Goal: Complete application form

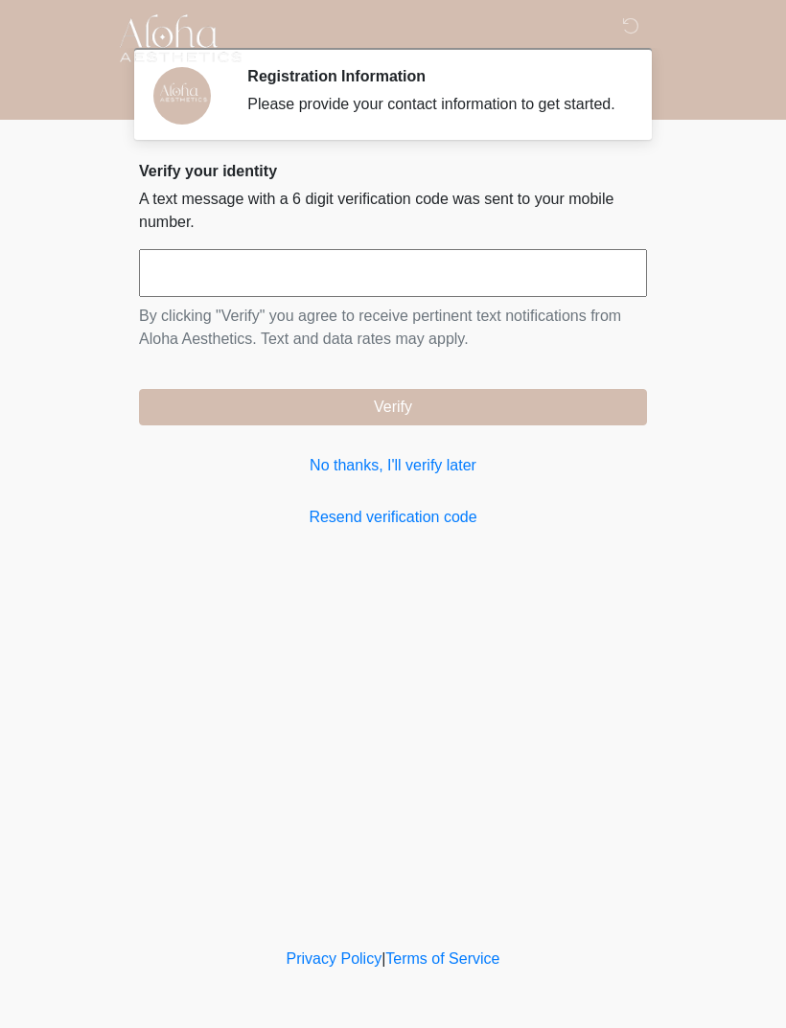
click at [515, 281] on input "text" at bounding box center [393, 273] width 508 height 48
type input "******"
click at [514, 420] on button "Verify" at bounding box center [393, 407] width 508 height 36
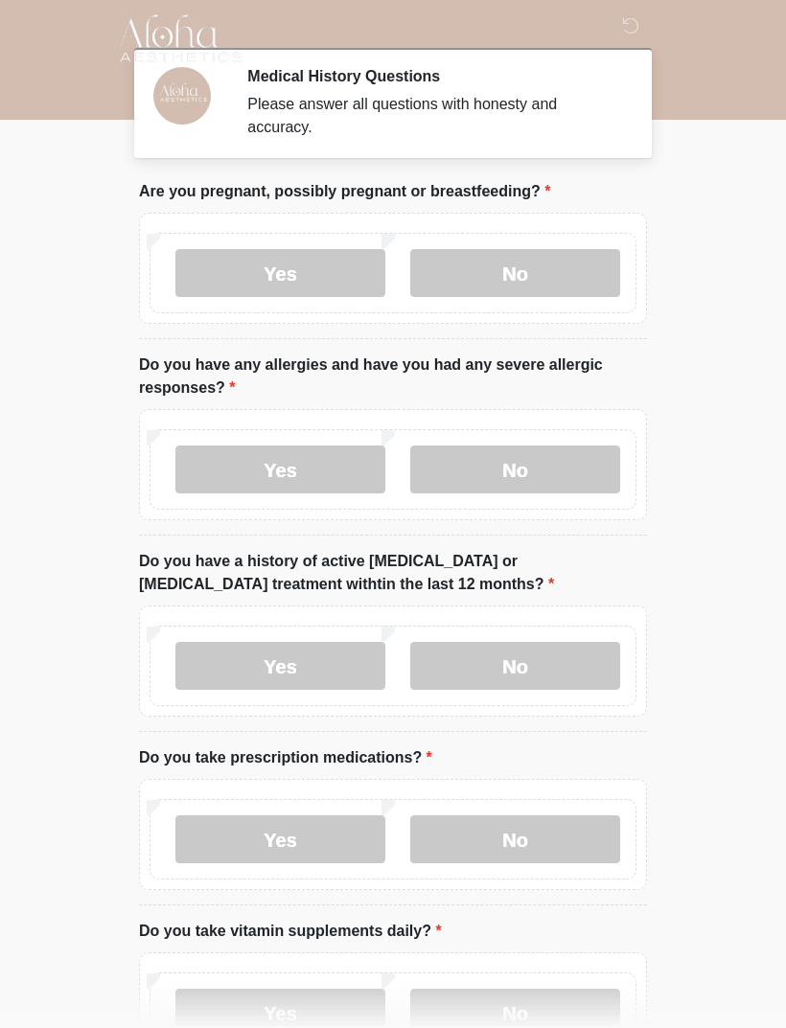
click at [575, 264] on label "No" at bounding box center [515, 273] width 210 height 48
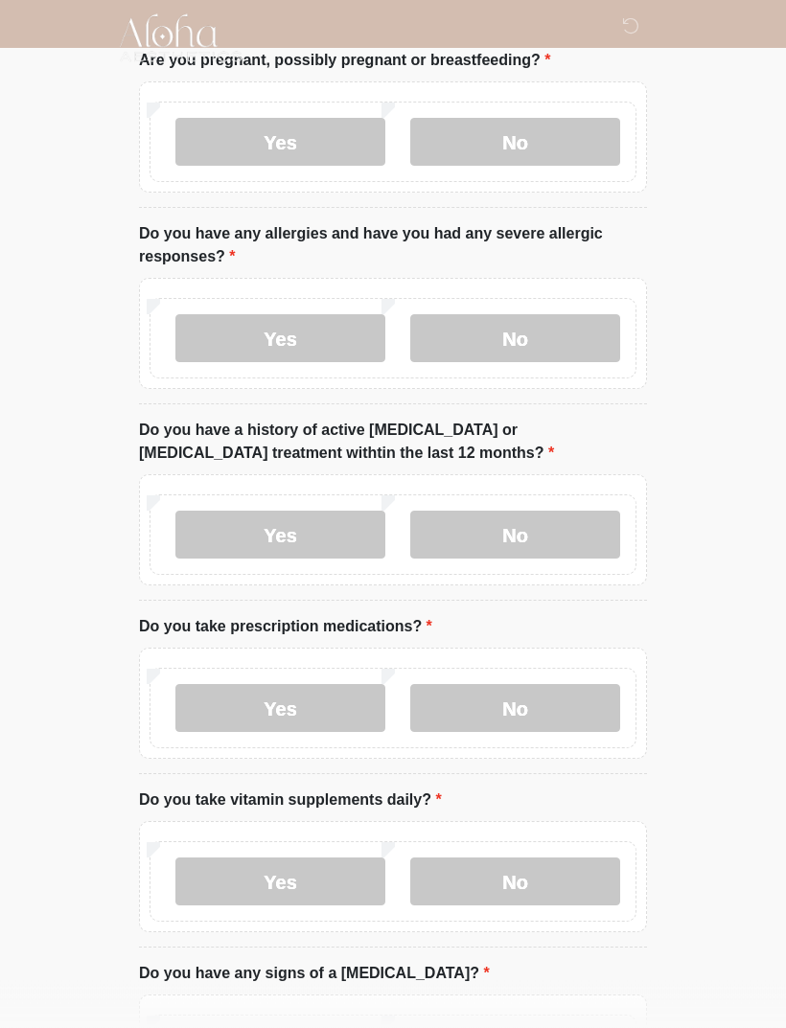
scroll to position [131, 0]
click at [561, 331] on label "No" at bounding box center [515, 338] width 210 height 48
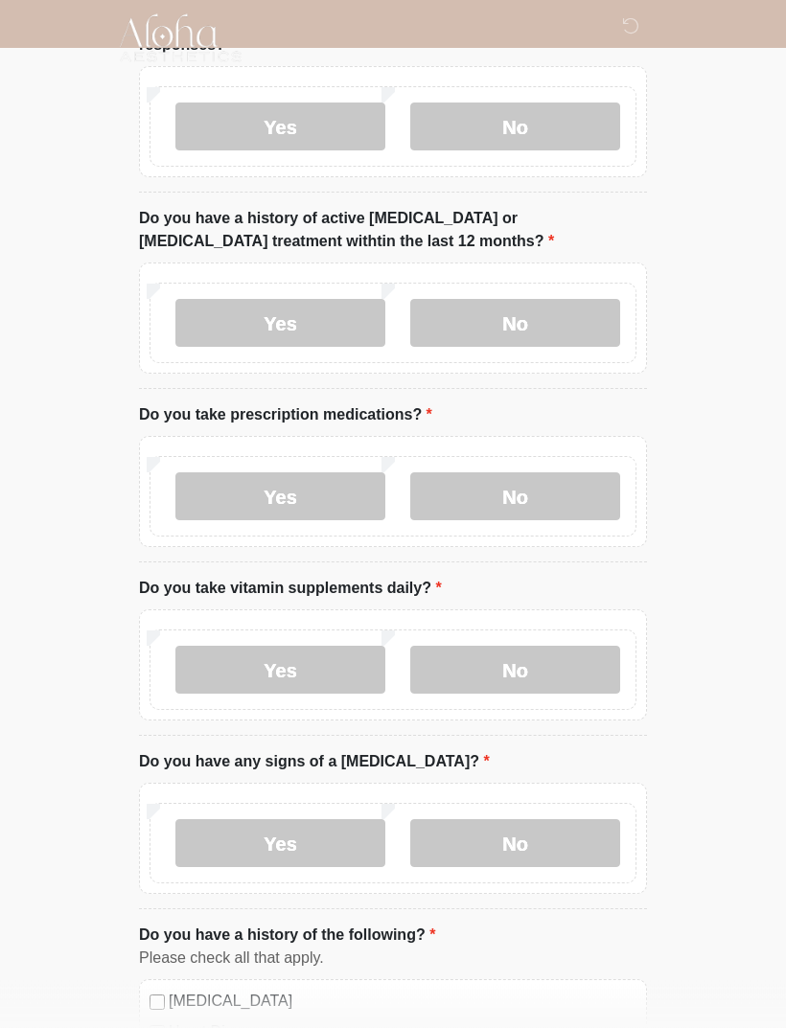
scroll to position [345, 0]
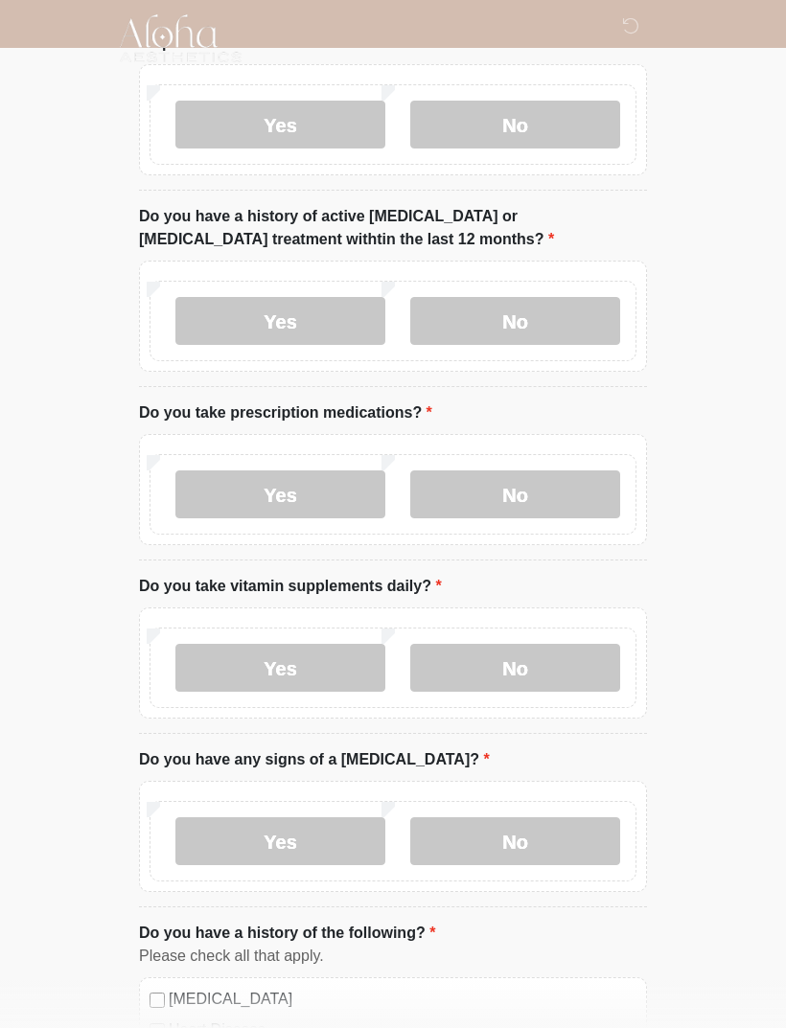
click at [559, 306] on label "No" at bounding box center [515, 321] width 210 height 48
click at [561, 480] on label "No" at bounding box center [515, 494] width 210 height 48
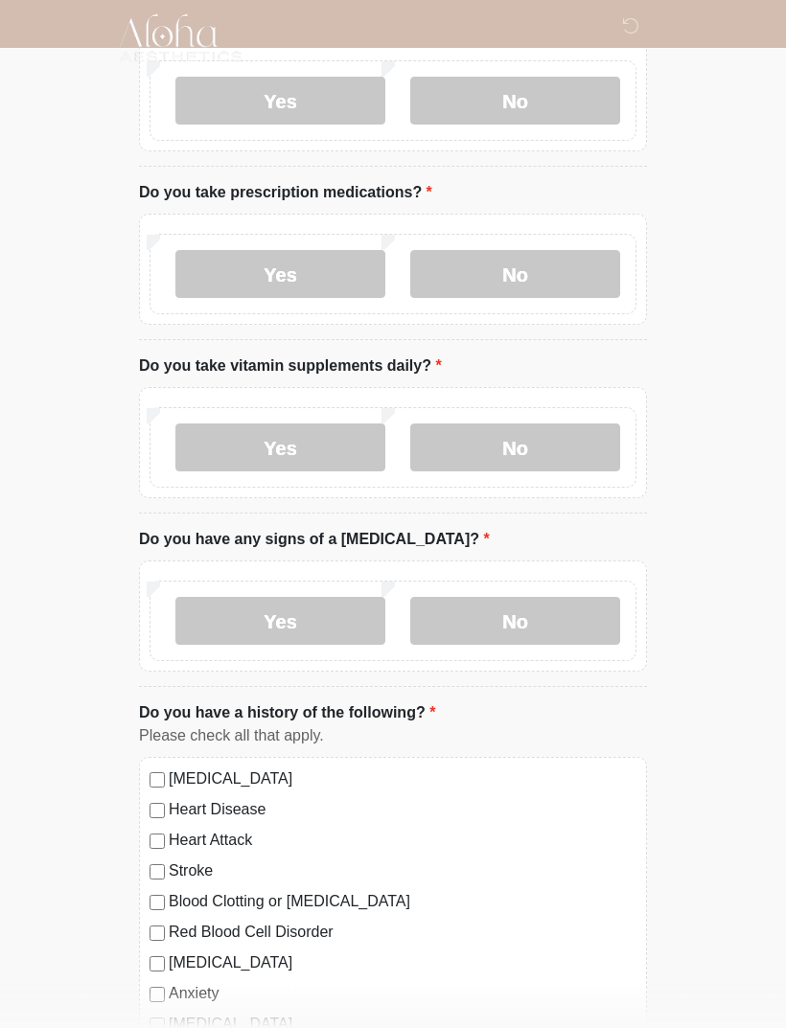
scroll to position [574, 0]
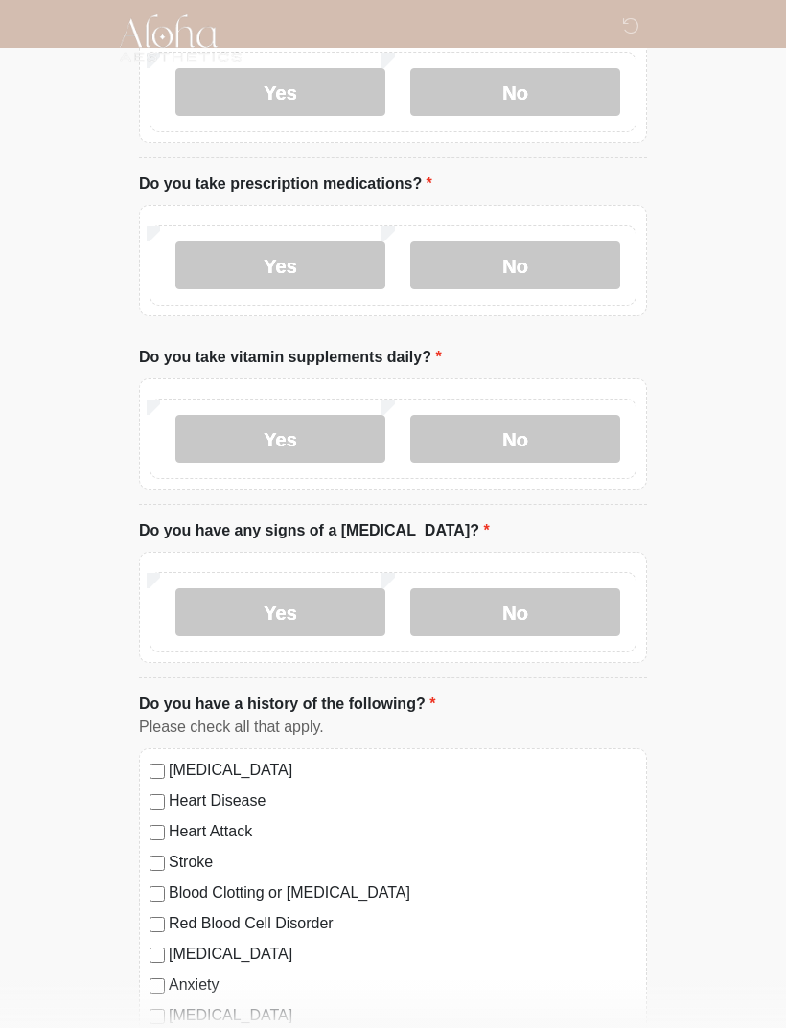
click at [239, 445] on label "Yes" at bounding box center [280, 439] width 210 height 48
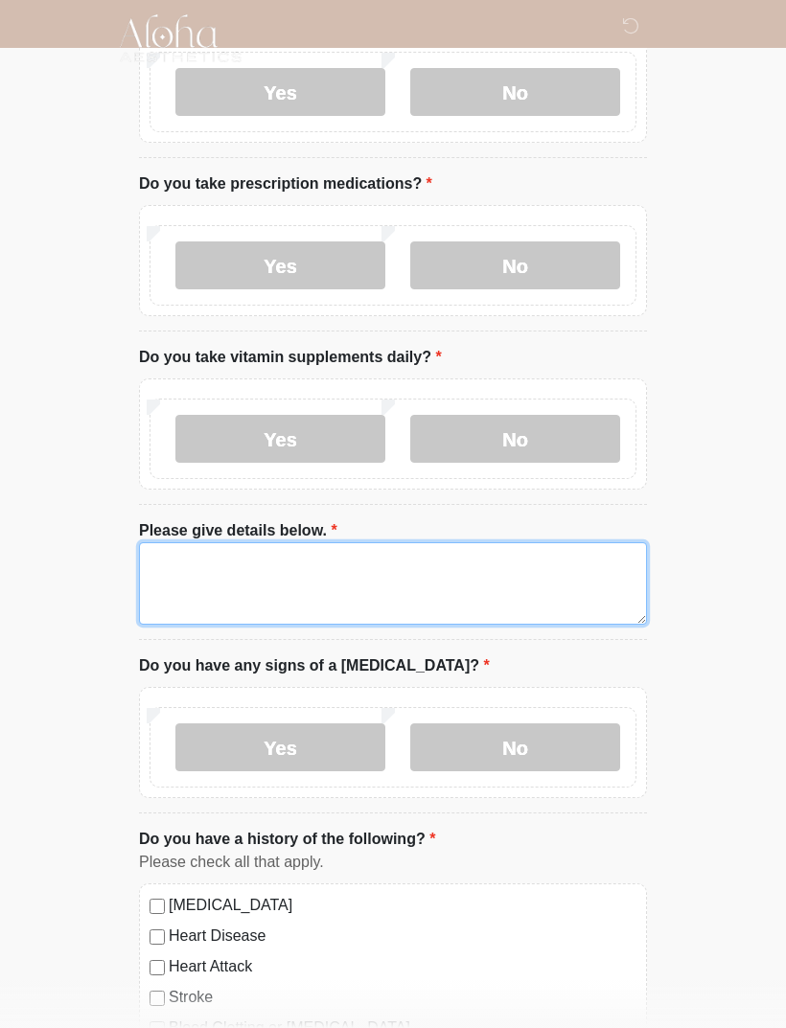
click at [525, 559] on textarea "Please give details below." at bounding box center [393, 583] width 508 height 82
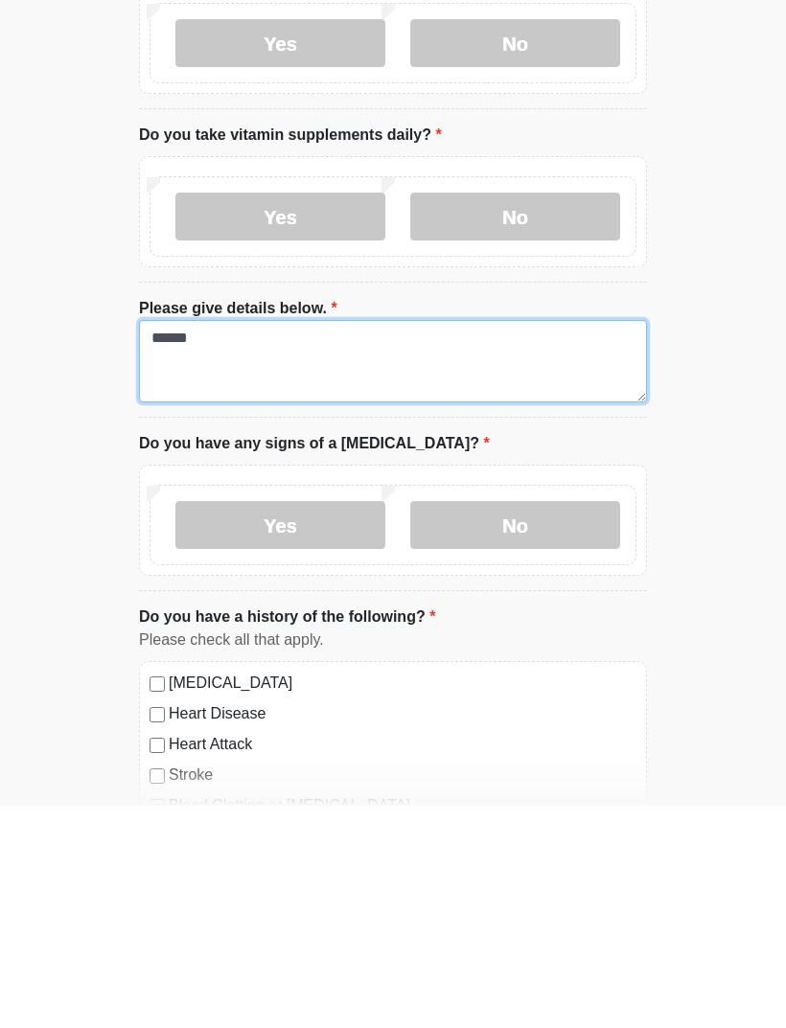
type textarea "*****"
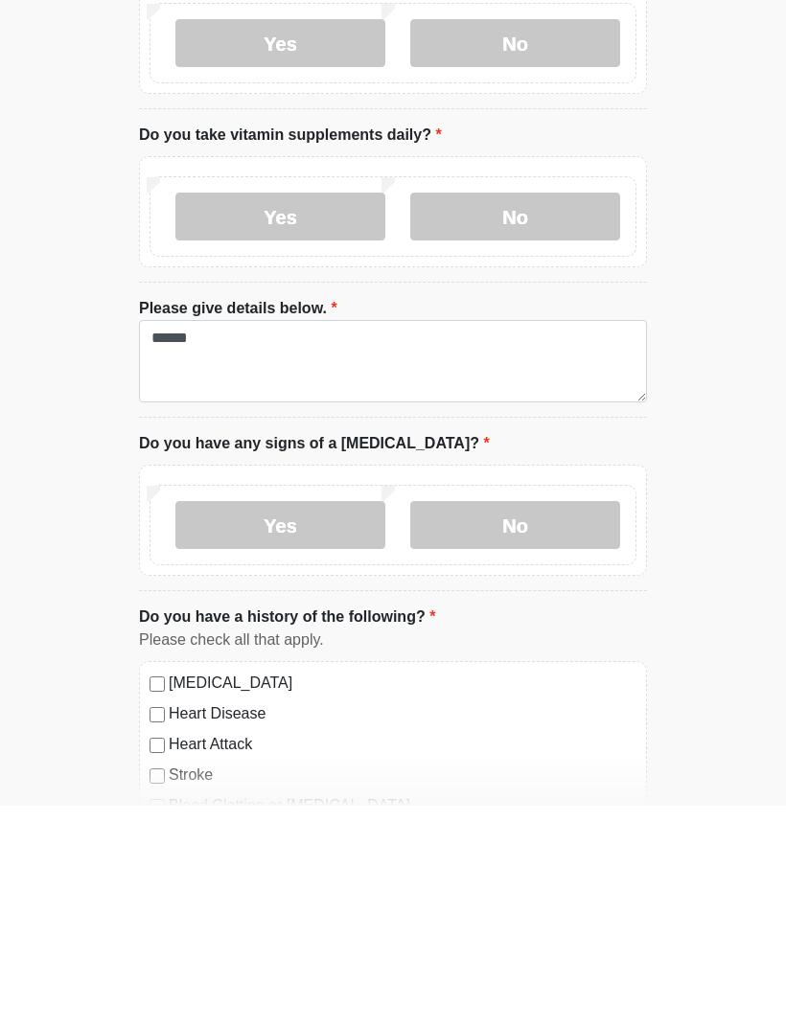
click at [534, 723] on label "No" at bounding box center [515, 747] width 210 height 48
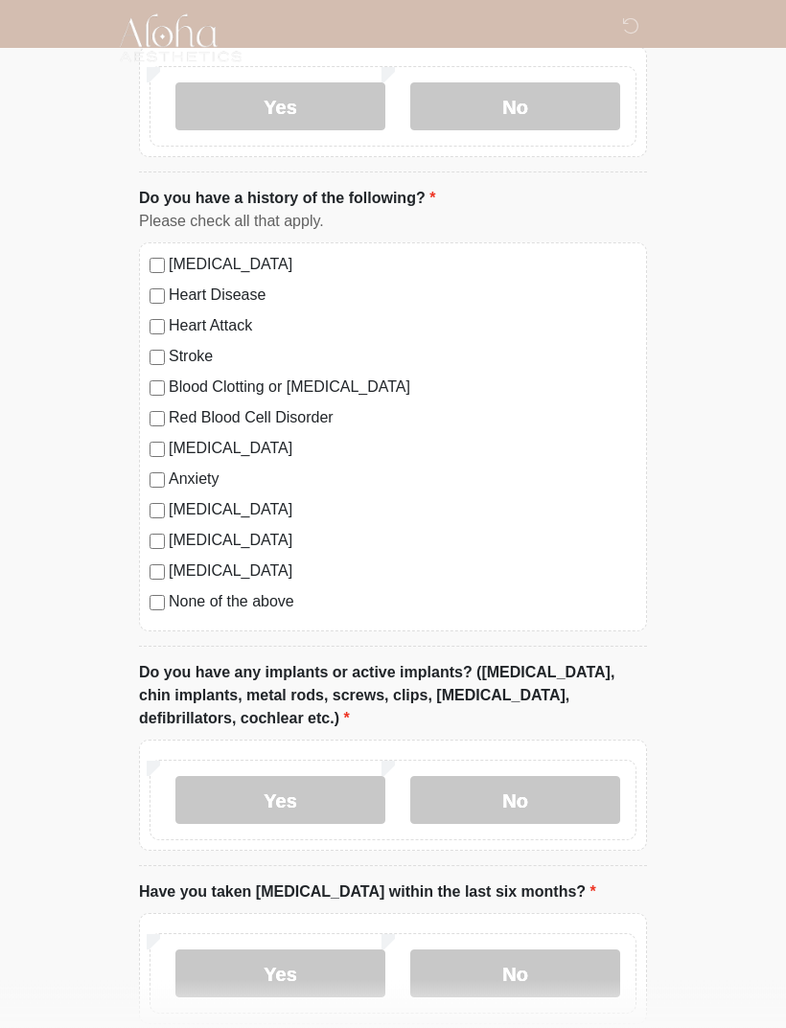
scroll to position [1316, 0]
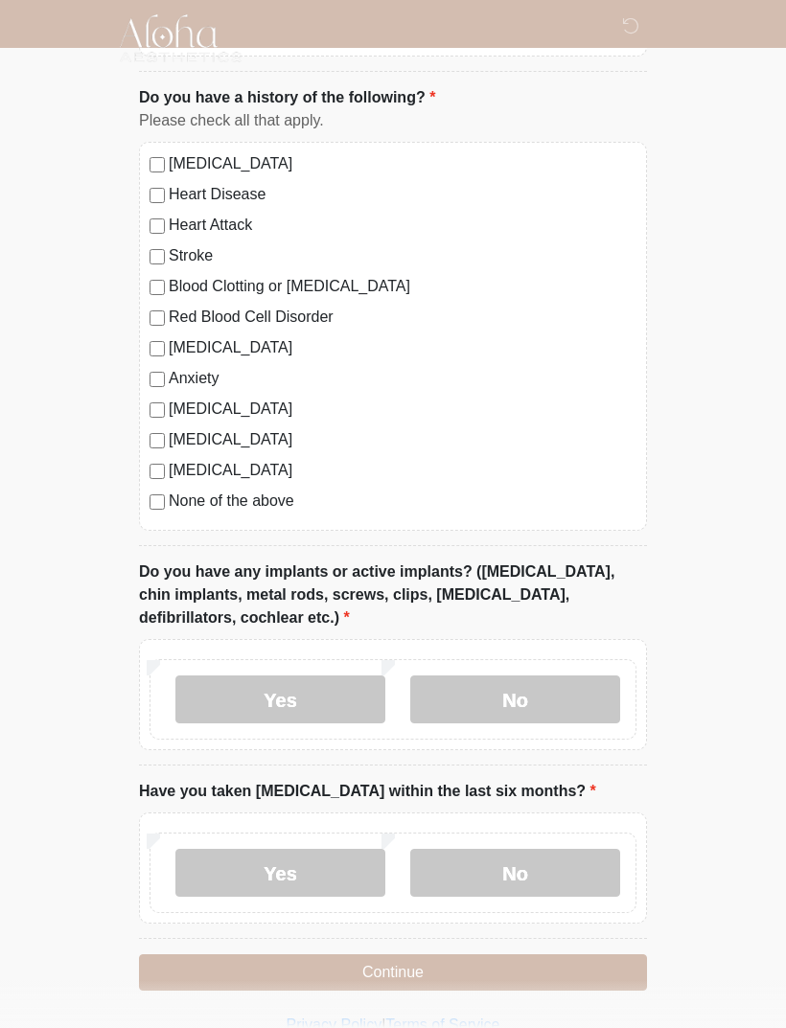
click at [545, 678] on label "No" at bounding box center [515, 699] width 210 height 48
click at [561, 871] on label "No" at bounding box center [515, 873] width 210 height 48
click at [568, 969] on button "Continue" at bounding box center [393, 972] width 508 height 36
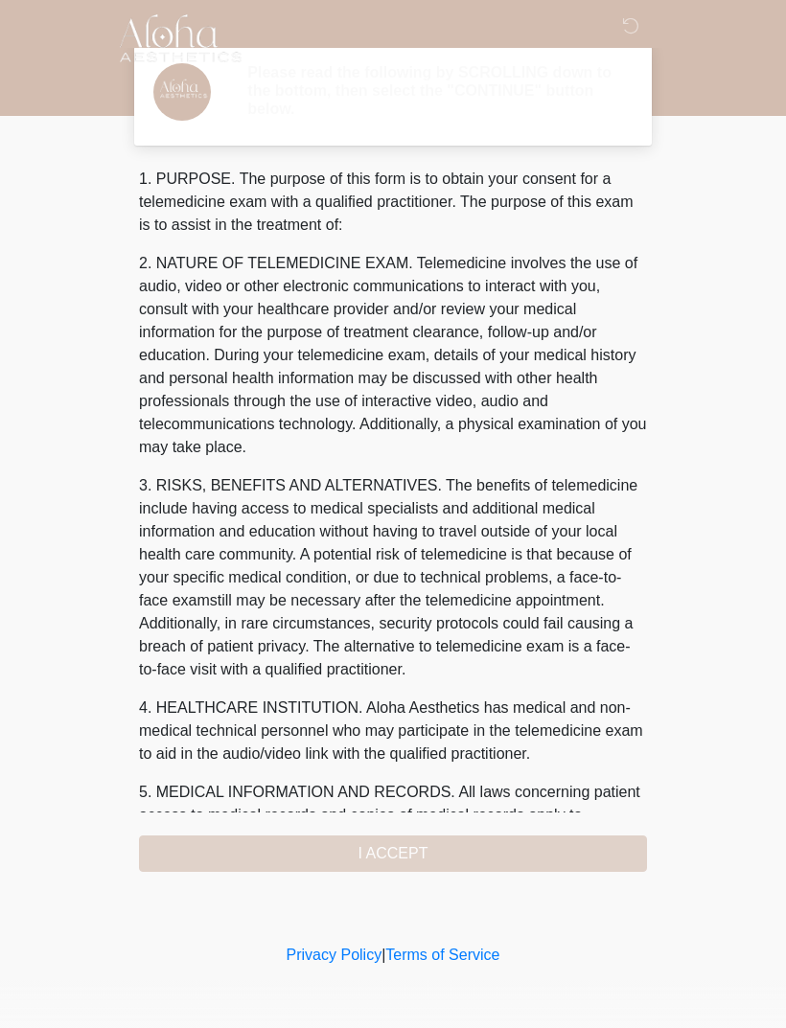
scroll to position [0, 0]
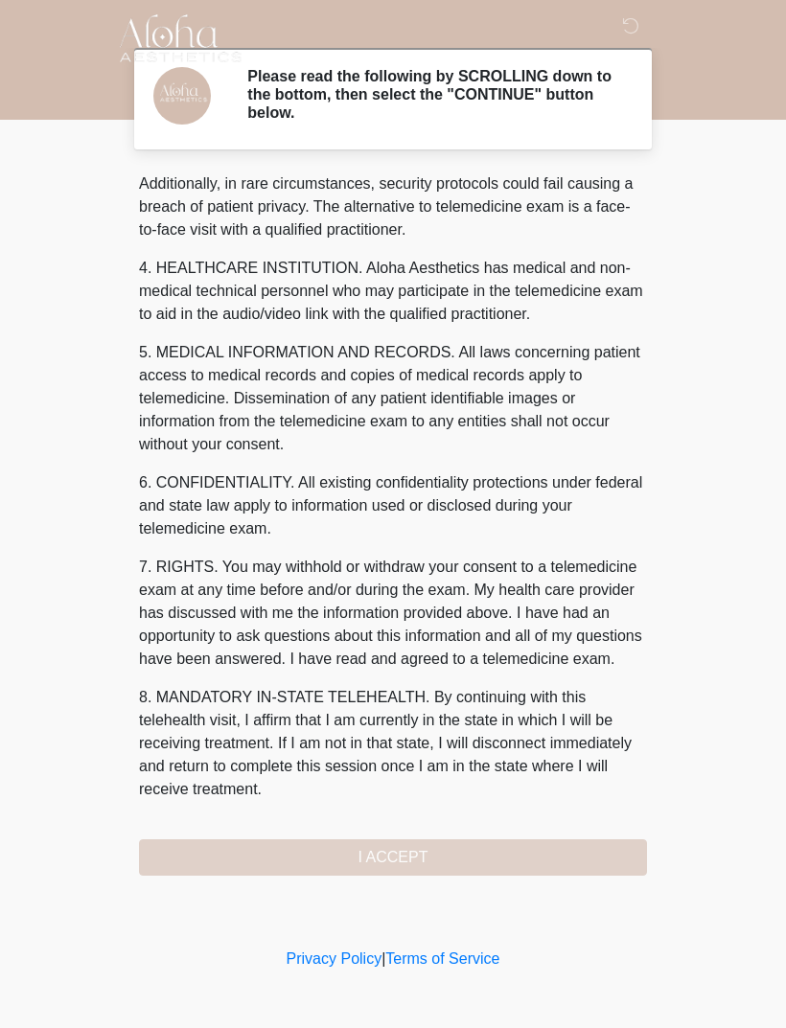
click at [533, 860] on div "1. PURPOSE. The purpose of this form is to obtain your consent for a telemedici…" at bounding box center [393, 524] width 508 height 704
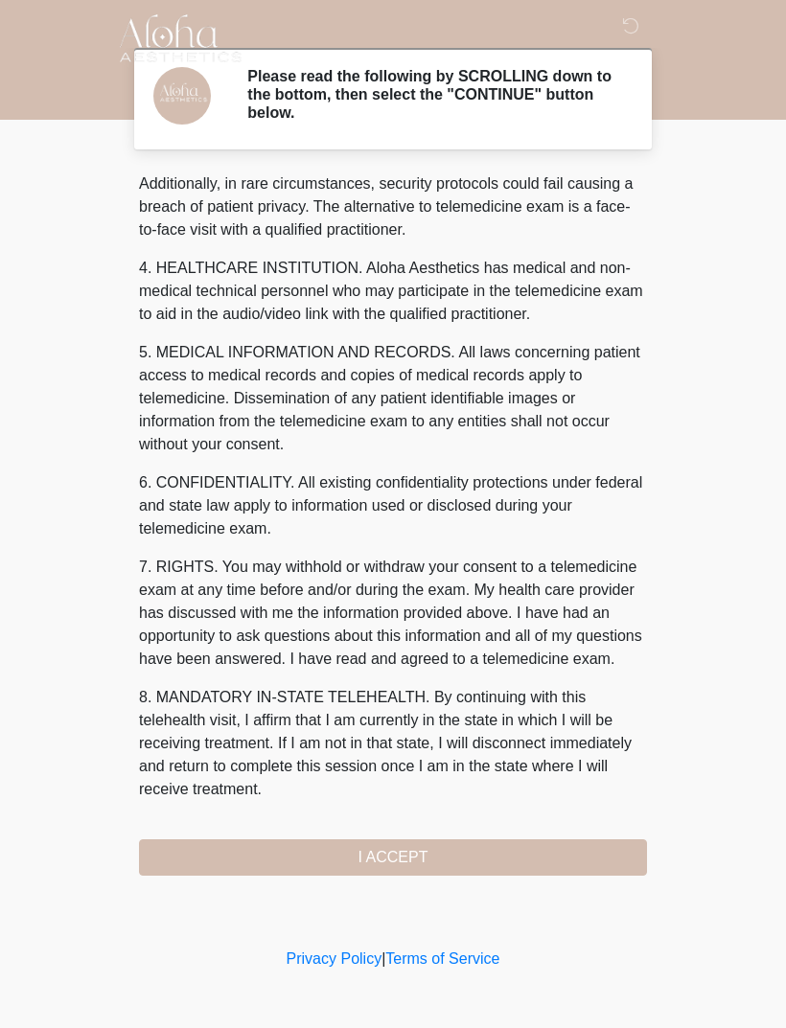
click at [426, 854] on button "I ACCEPT" at bounding box center [393, 857] width 508 height 36
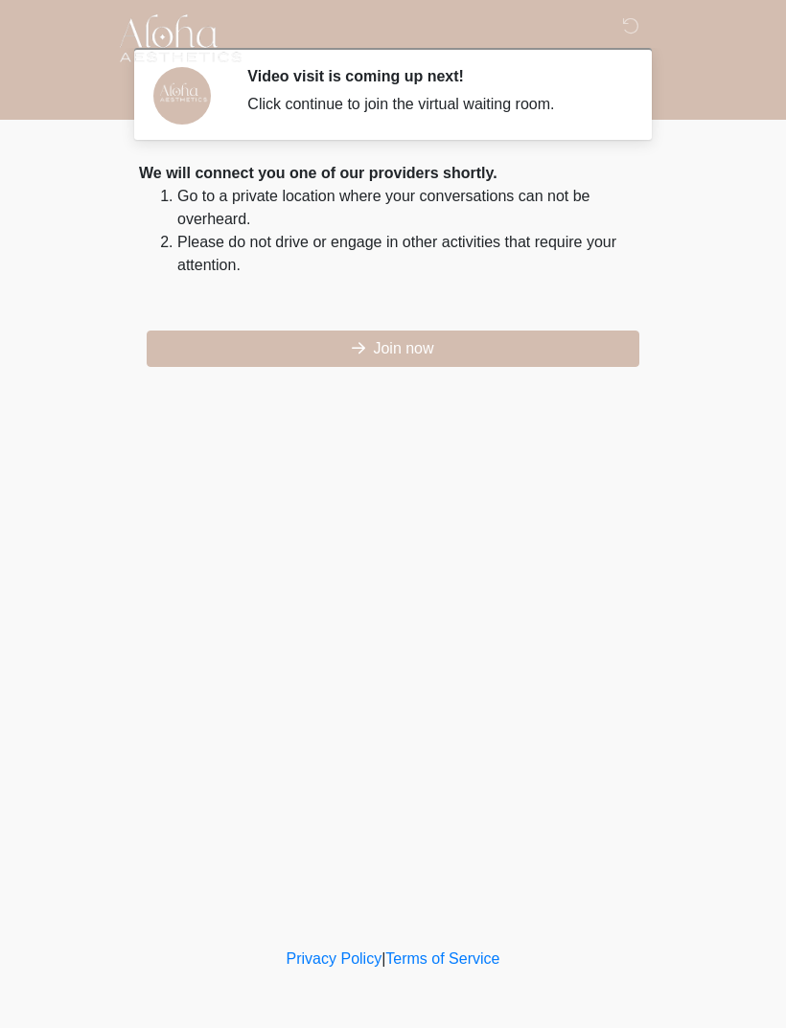
click at [513, 343] on button "Join now" at bounding box center [393, 349] width 492 height 36
